Goal: Navigation & Orientation: Find specific page/section

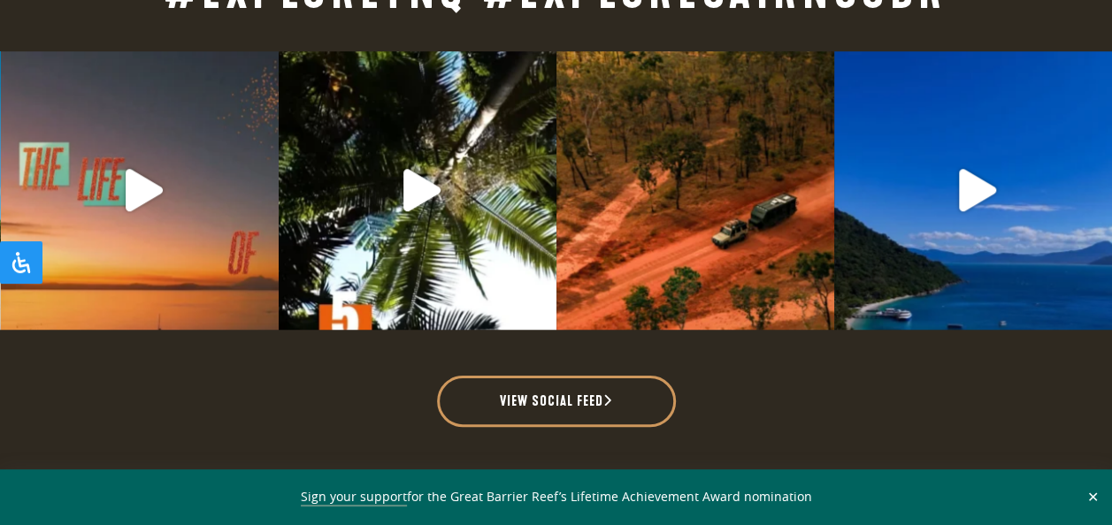
scroll to position [4631, 0]
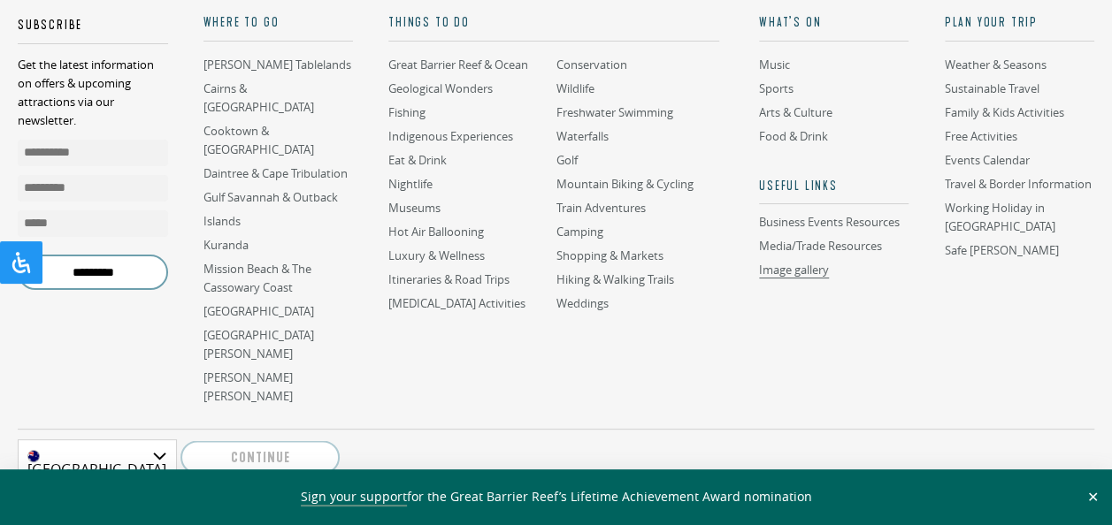
click at [785, 264] on link "Image gallery" at bounding box center [794, 270] width 70 height 17
click at [700, 429] on aside "**********" at bounding box center [556, 452] width 1076 height 47
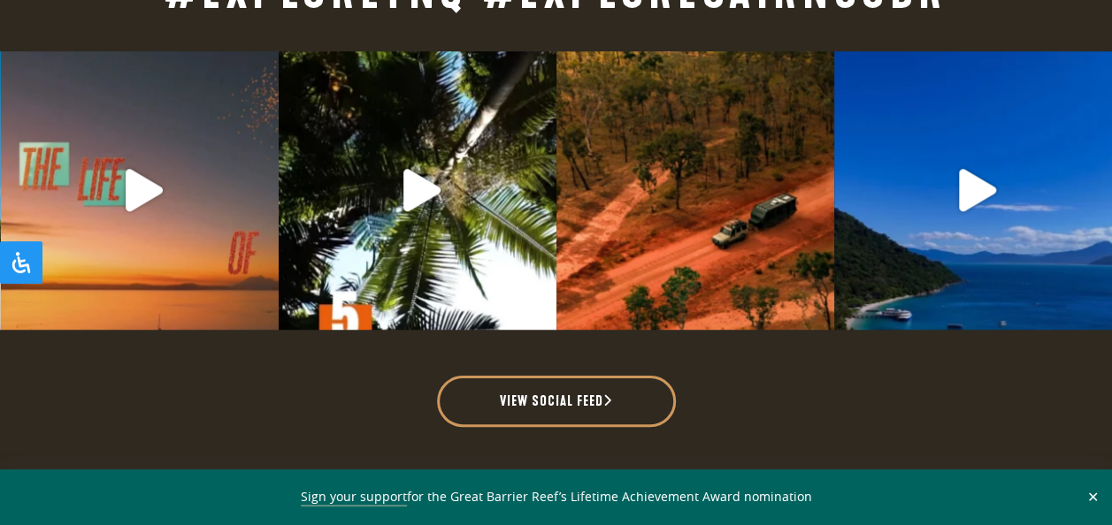
click at [873, 379] on div "View social feed" at bounding box center [556, 393] width 1112 height 70
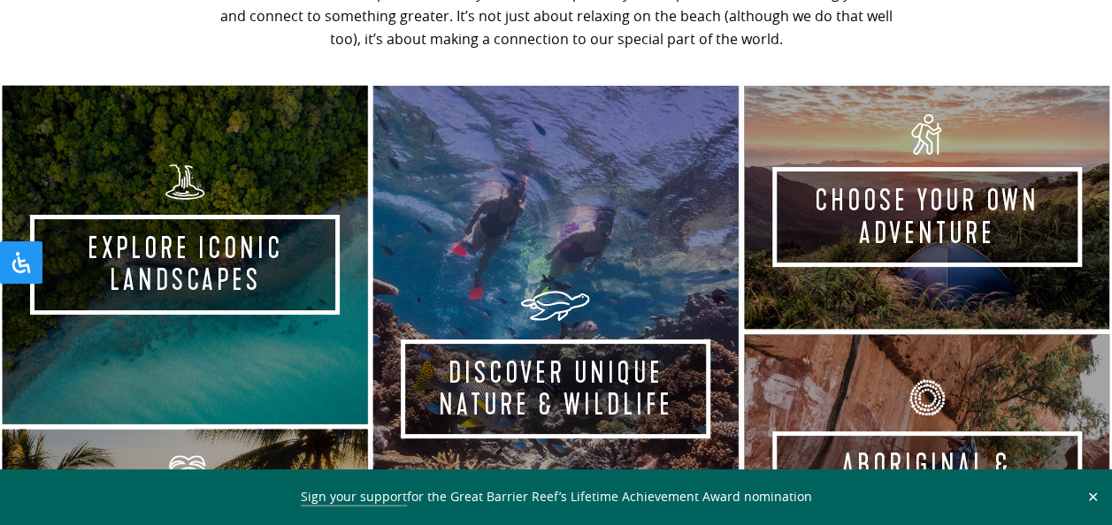
scroll to position [0, 0]
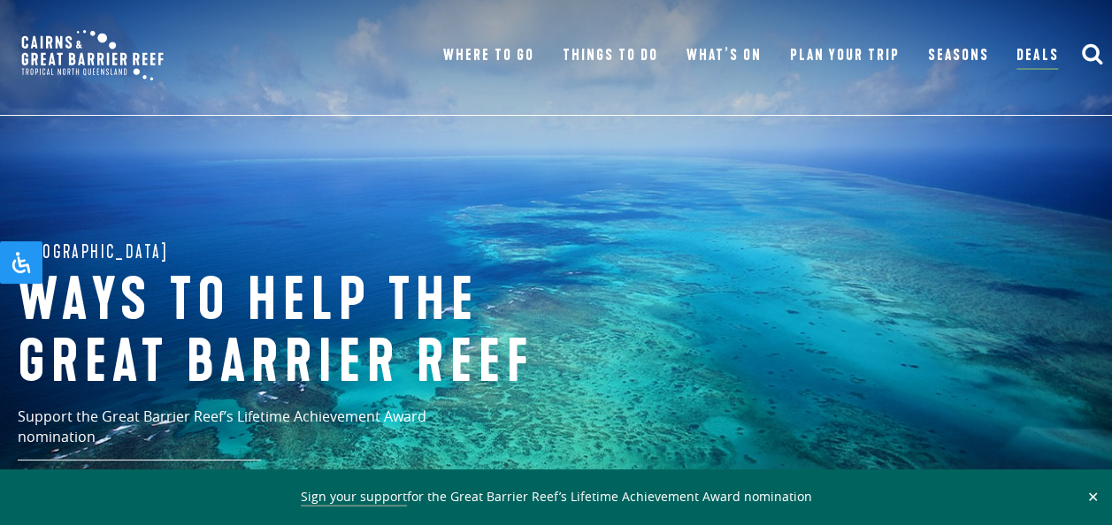
click at [88, 65] on img at bounding box center [92, 55] width 167 height 75
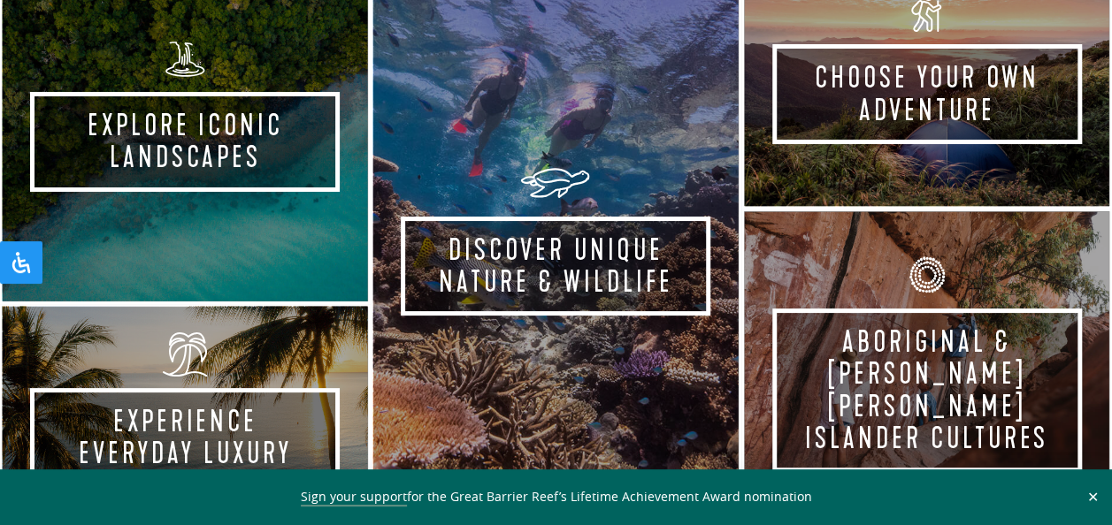
scroll to position [991, 0]
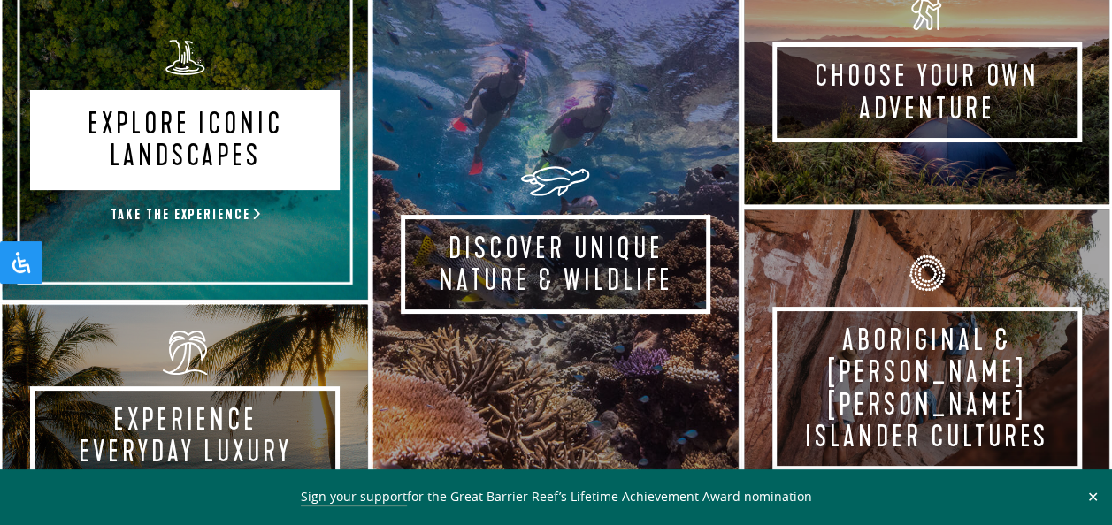
drag, startPoint x: 0, startPoint y: 0, endPoint x: 88, endPoint y: 65, distance: 109.3
click at [88, 65] on link "Explore Iconic Landscapes Take the experience" at bounding box center [185, 130] width 371 height 344
